Goal: Information Seeking & Learning: Check status

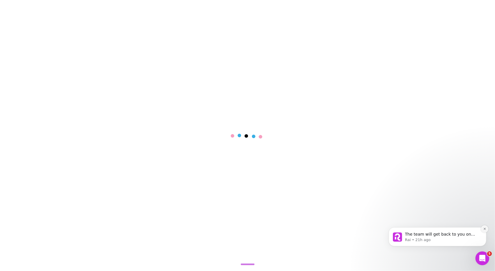
click at [484, 228] on icon "Dismiss notification" at bounding box center [484, 228] width 2 height 2
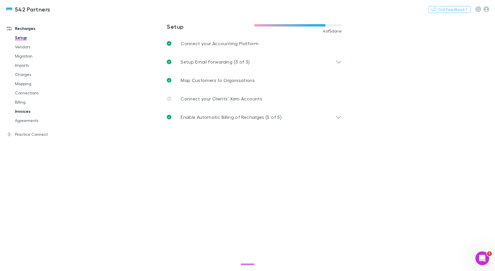
click at [24, 109] on link "Invoices" at bounding box center [40, 111] width 63 height 9
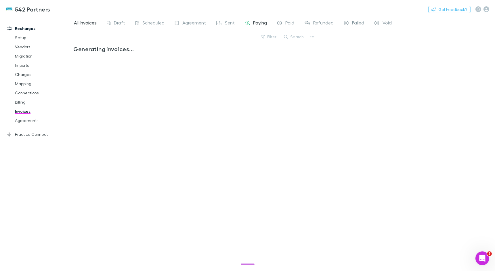
click at [267, 21] on link "Paying" at bounding box center [255, 23] width 23 height 9
click at [284, 23] on div "Paid" at bounding box center [285, 23] width 17 height 7
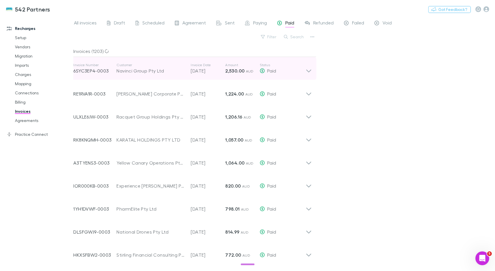
click at [281, 74] on div "Invoice Number 6SYC3EP4-0003 Customer Navinci Group Pty Ltd Invoice Date [DATE]…" at bounding box center [189, 68] width 232 height 21
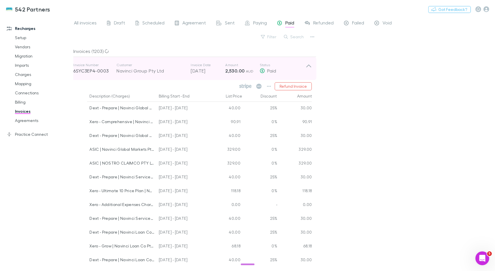
click at [252, 64] on p "Amount" at bounding box center [242, 65] width 35 height 5
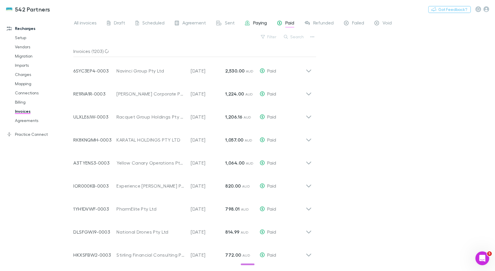
click at [259, 25] on span "Paying" at bounding box center [260, 23] width 14 height 7
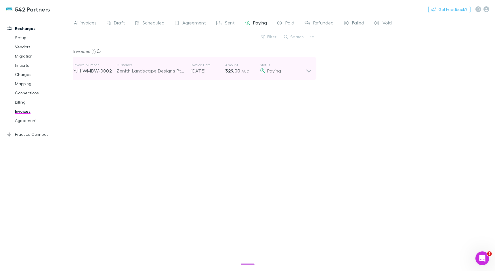
click at [215, 66] on p "Invoice Date" at bounding box center [208, 65] width 35 height 5
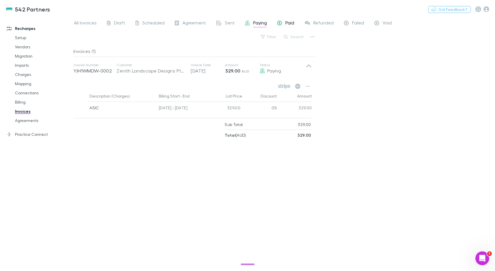
click at [285, 26] on span "Paid" at bounding box center [289, 23] width 9 height 7
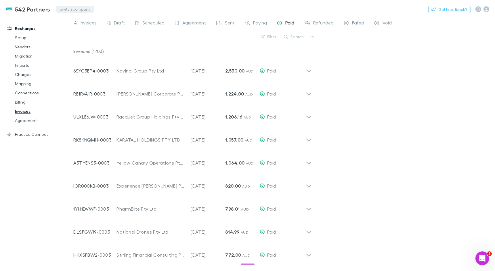
click at [84, 7] on button "Switch company" at bounding box center [75, 9] width 38 height 7
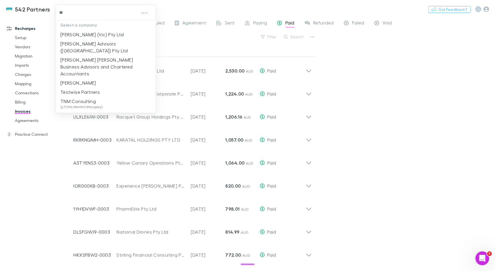
type input "***"
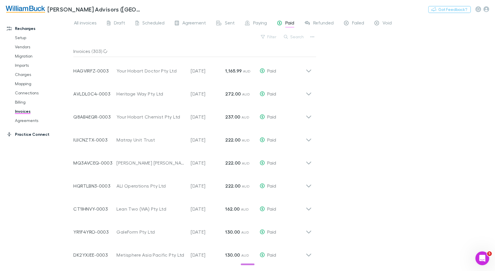
click at [35, 133] on link "Practice Connect" at bounding box center [36, 134] width 71 height 9
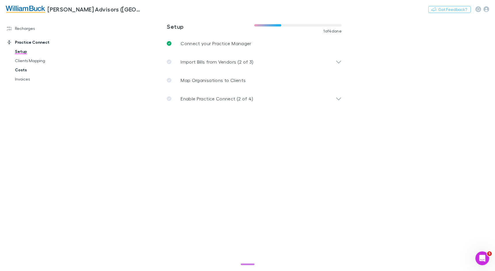
click at [21, 70] on link "Costs" at bounding box center [40, 69] width 63 height 9
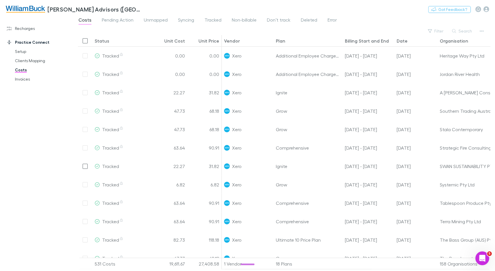
click at [336, 19] on div "Costs Pending Action Unmapped Syncing Tracked Non-billable Don’t track Deleted …" at bounding box center [210, 20] width 264 height 9
click at [334, 19] on span "Error" at bounding box center [332, 20] width 9 height 7
